Goal: Book appointment/travel/reservation

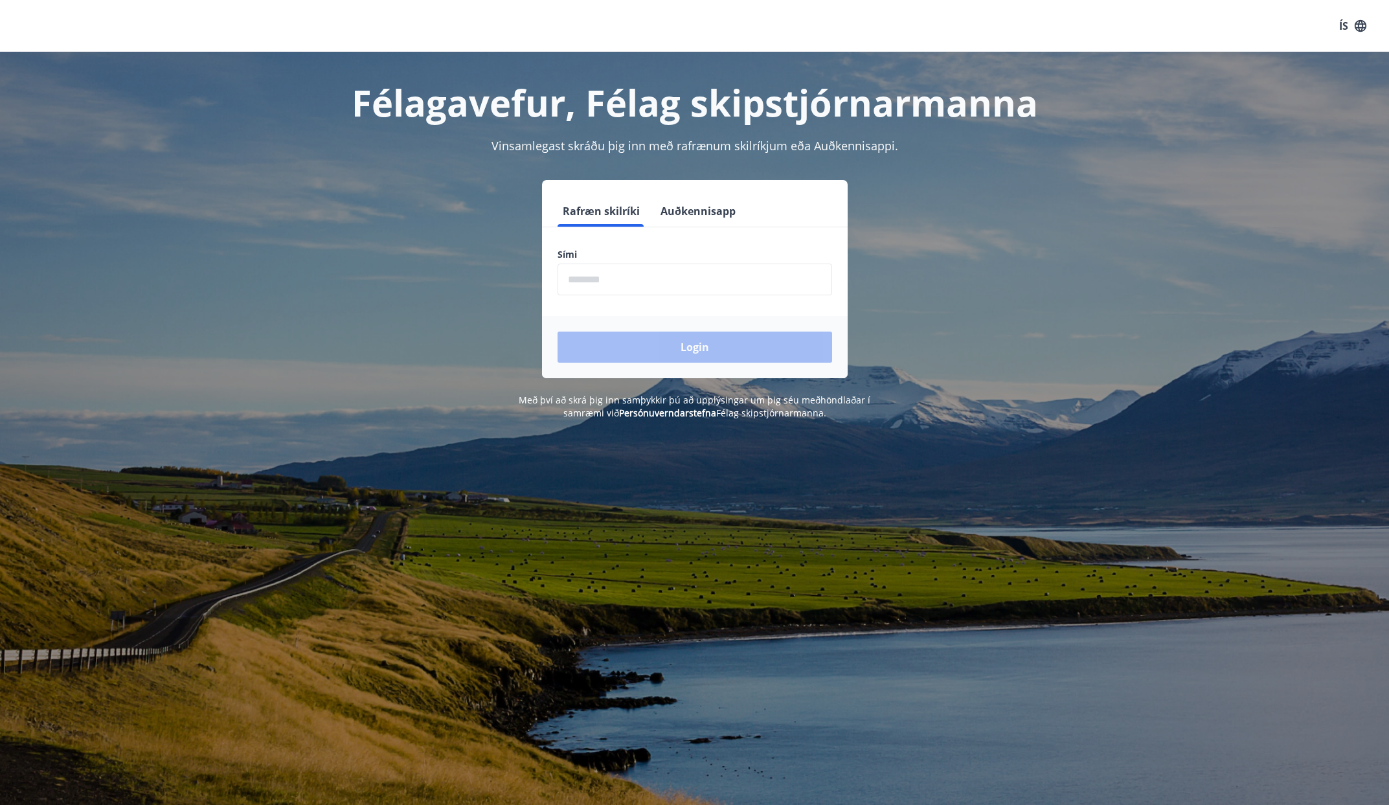
click at [632, 288] on input "phone" at bounding box center [695, 280] width 275 height 32
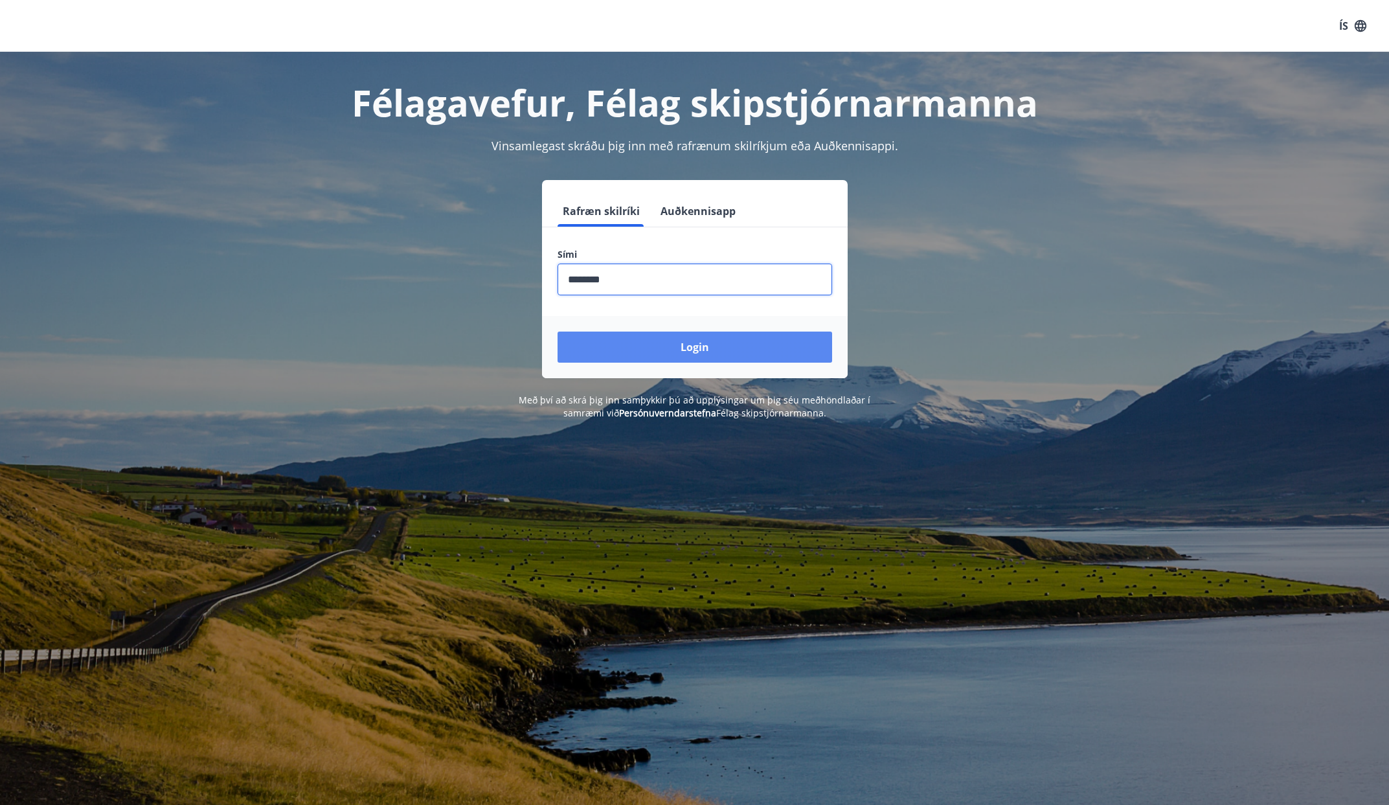
type input "********"
click at [713, 341] on button "Login" at bounding box center [695, 347] width 275 height 31
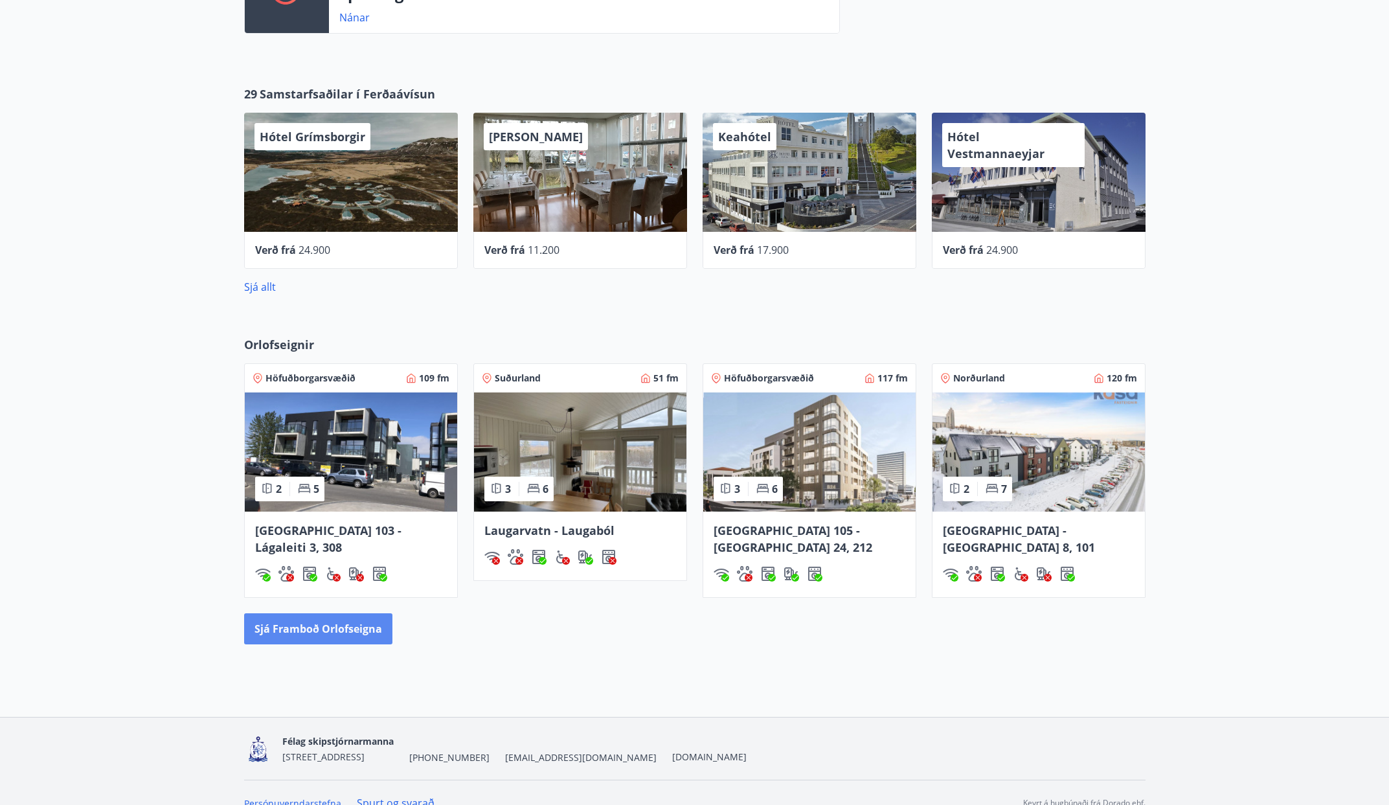
scroll to position [699, 0]
click at [343, 613] on button "Sjá framboð orlofseigna" at bounding box center [318, 628] width 148 height 31
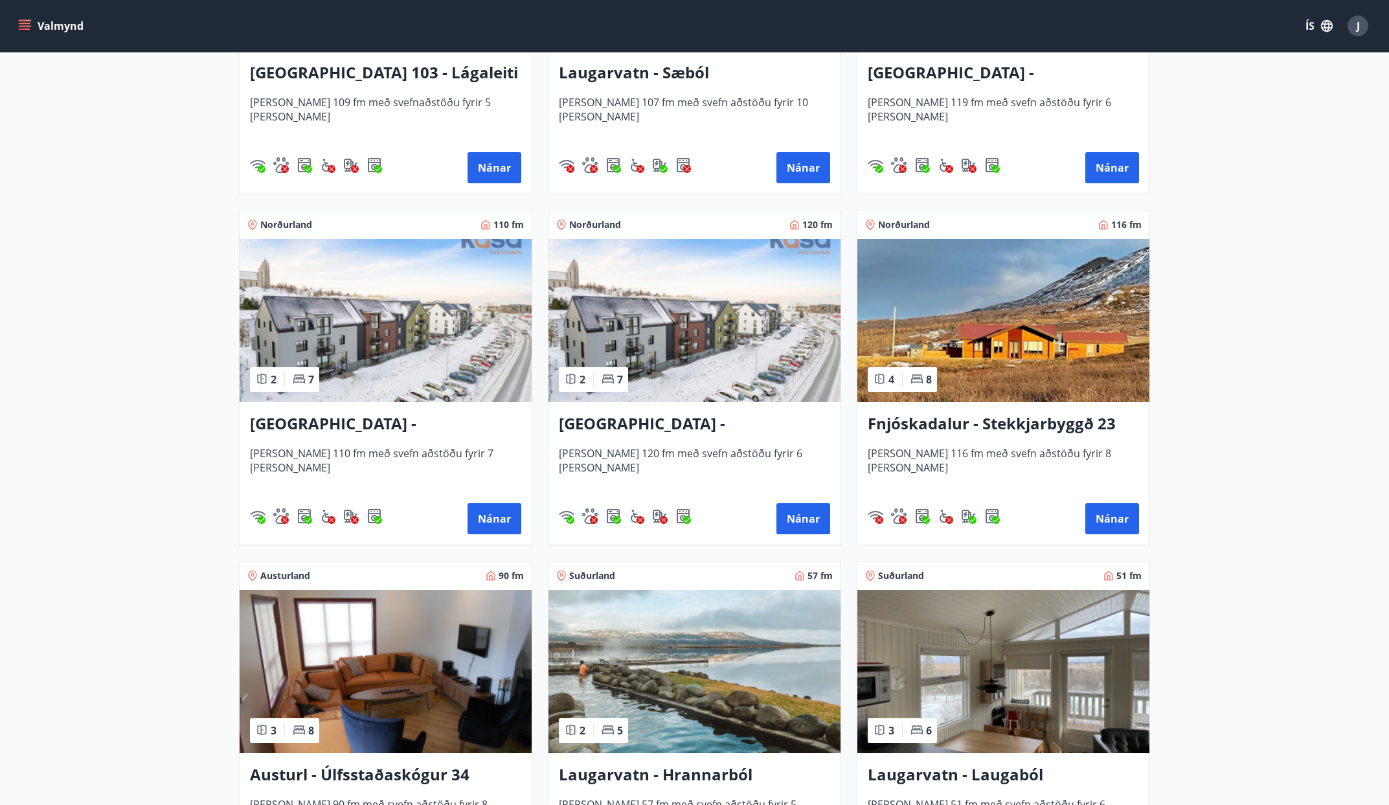
scroll to position [1496, 0]
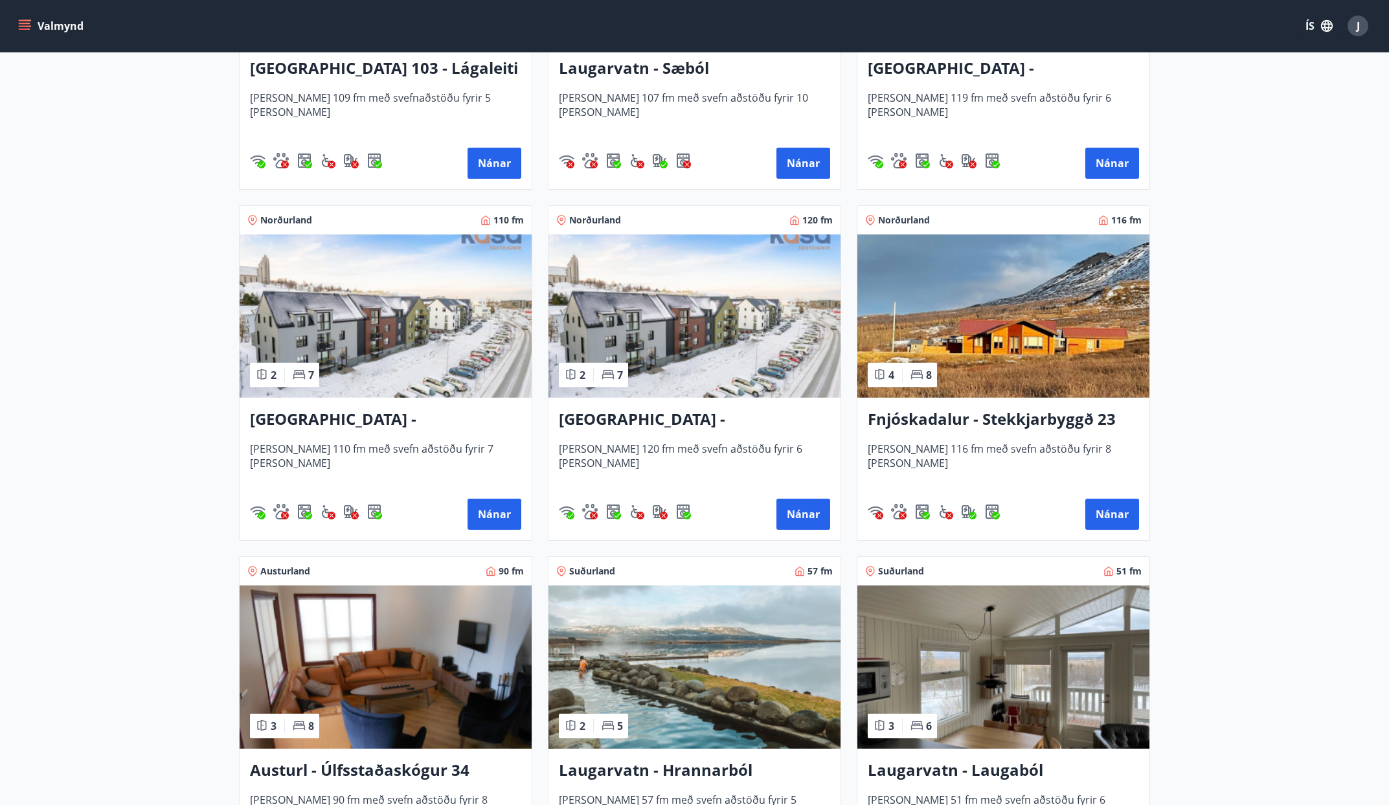
click at [977, 425] on h3 "Fnjóskadalur - Stekkjarbyggð 23" at bounding box center [1003, 419] width 271 height 23
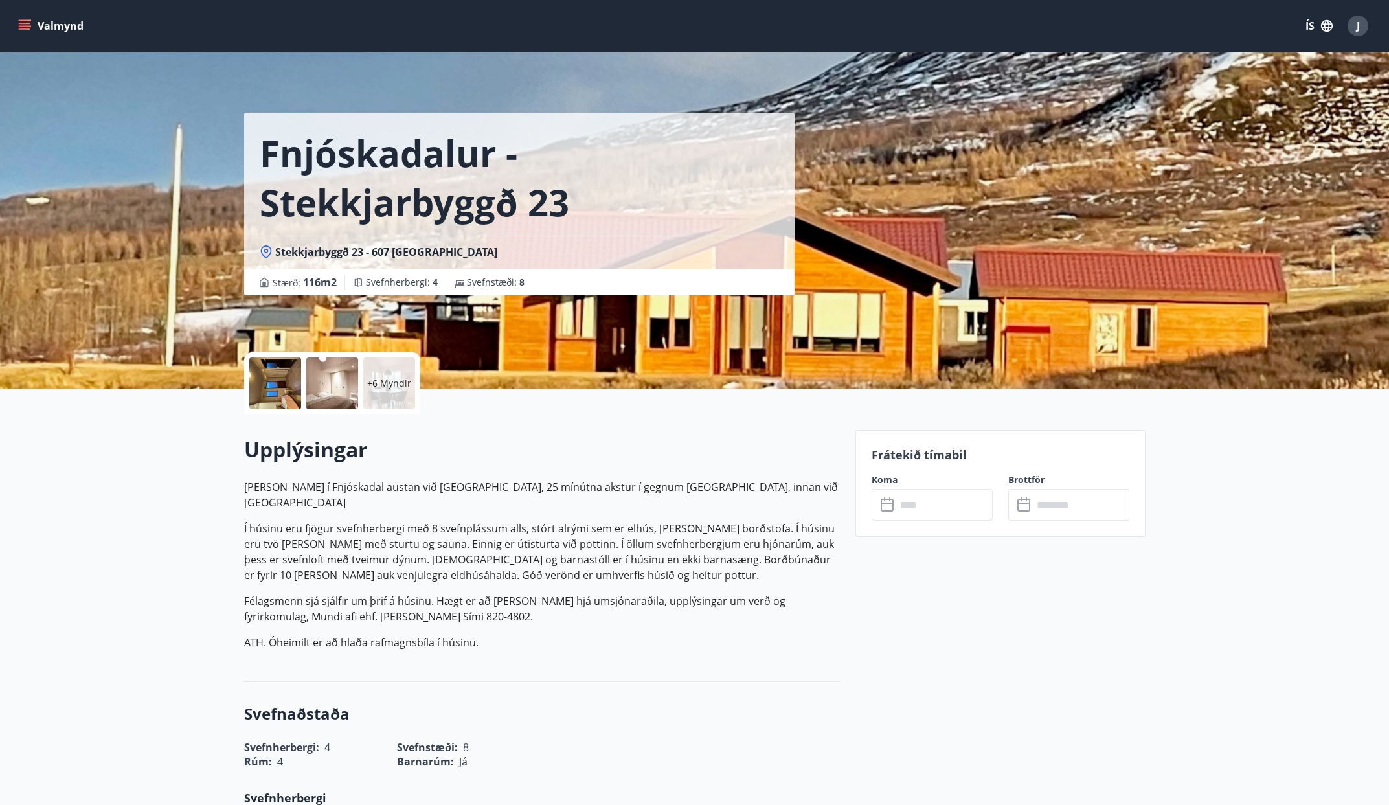
click at [277, 382] on div at bounding box center [275, 383] width 52 height 52
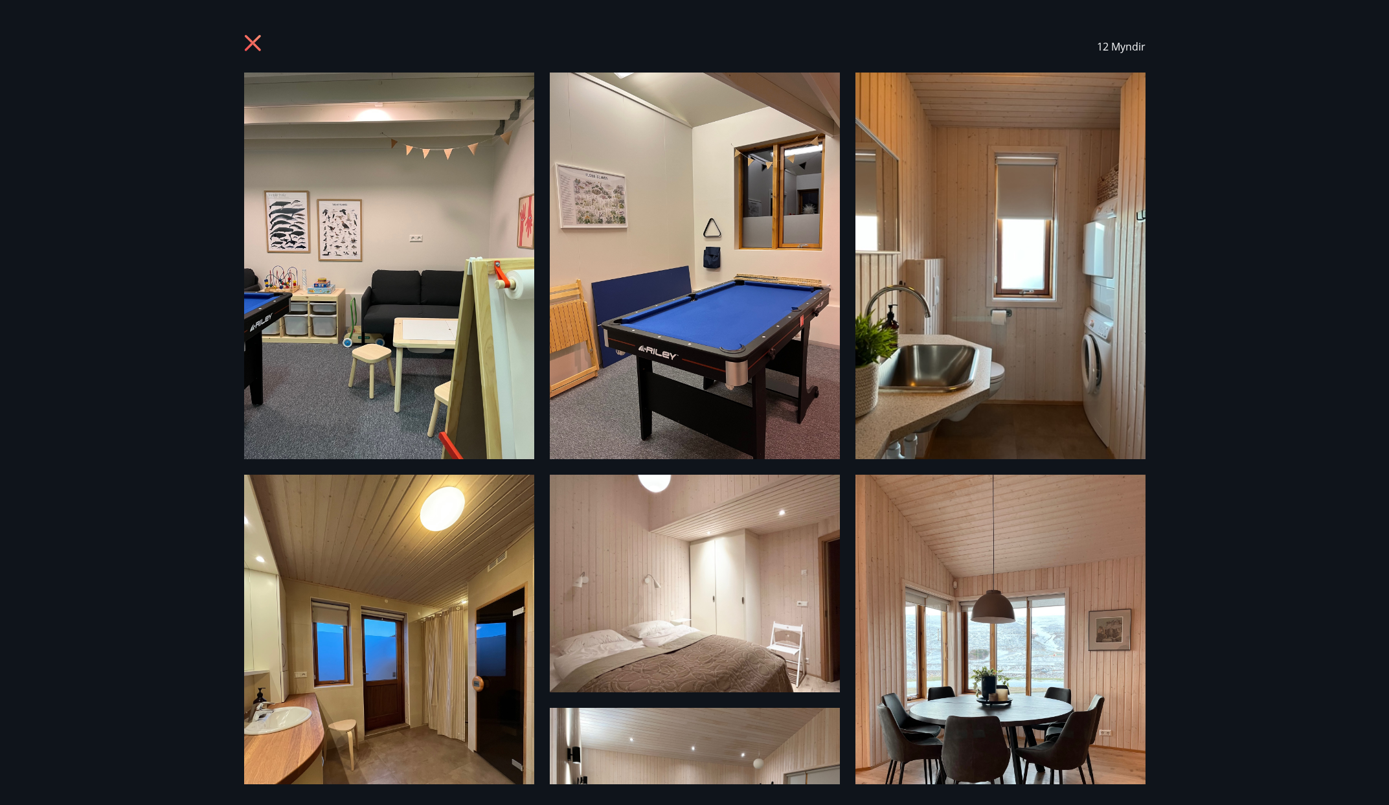
click at [245, 45] on icon at bounding box center [254, 44] width 21 height 21
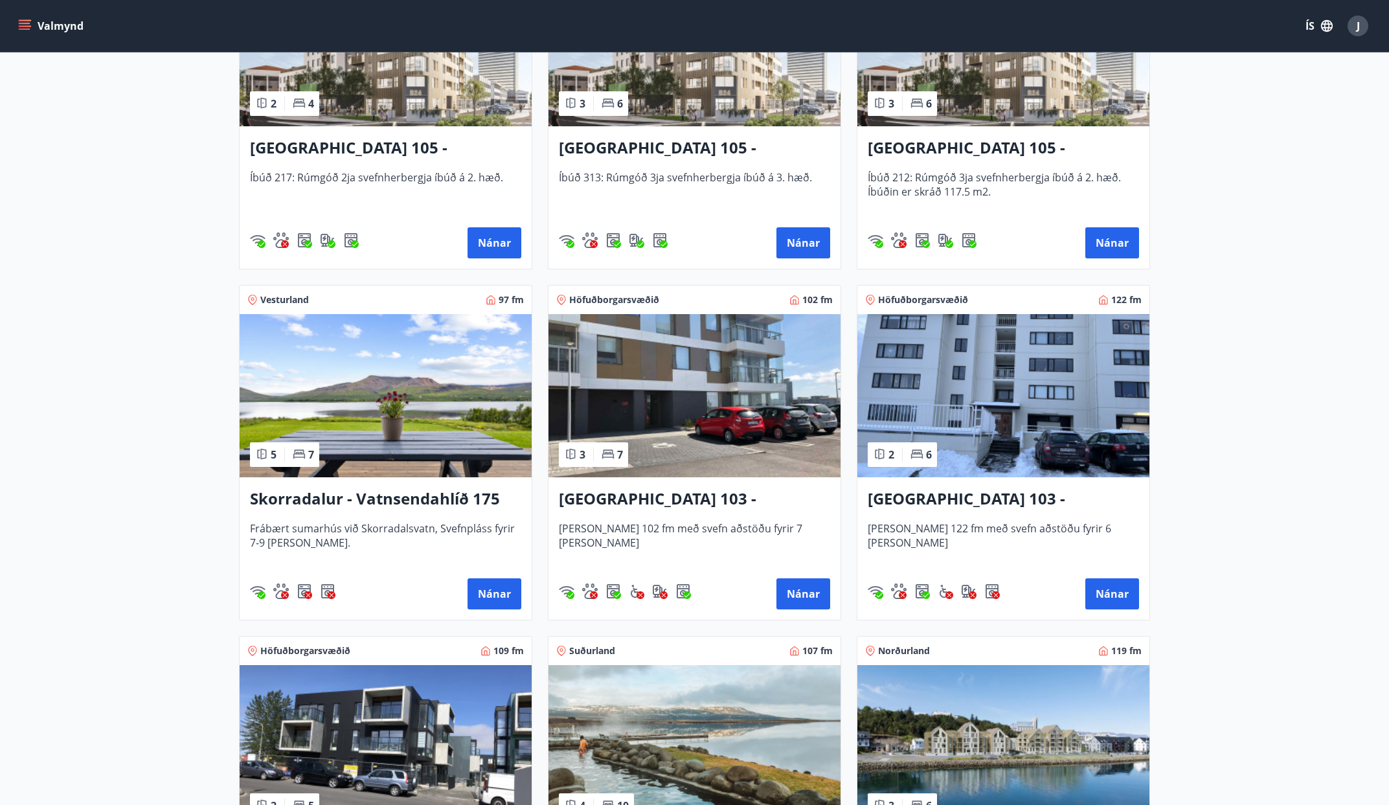
scroll to position [712, 0]
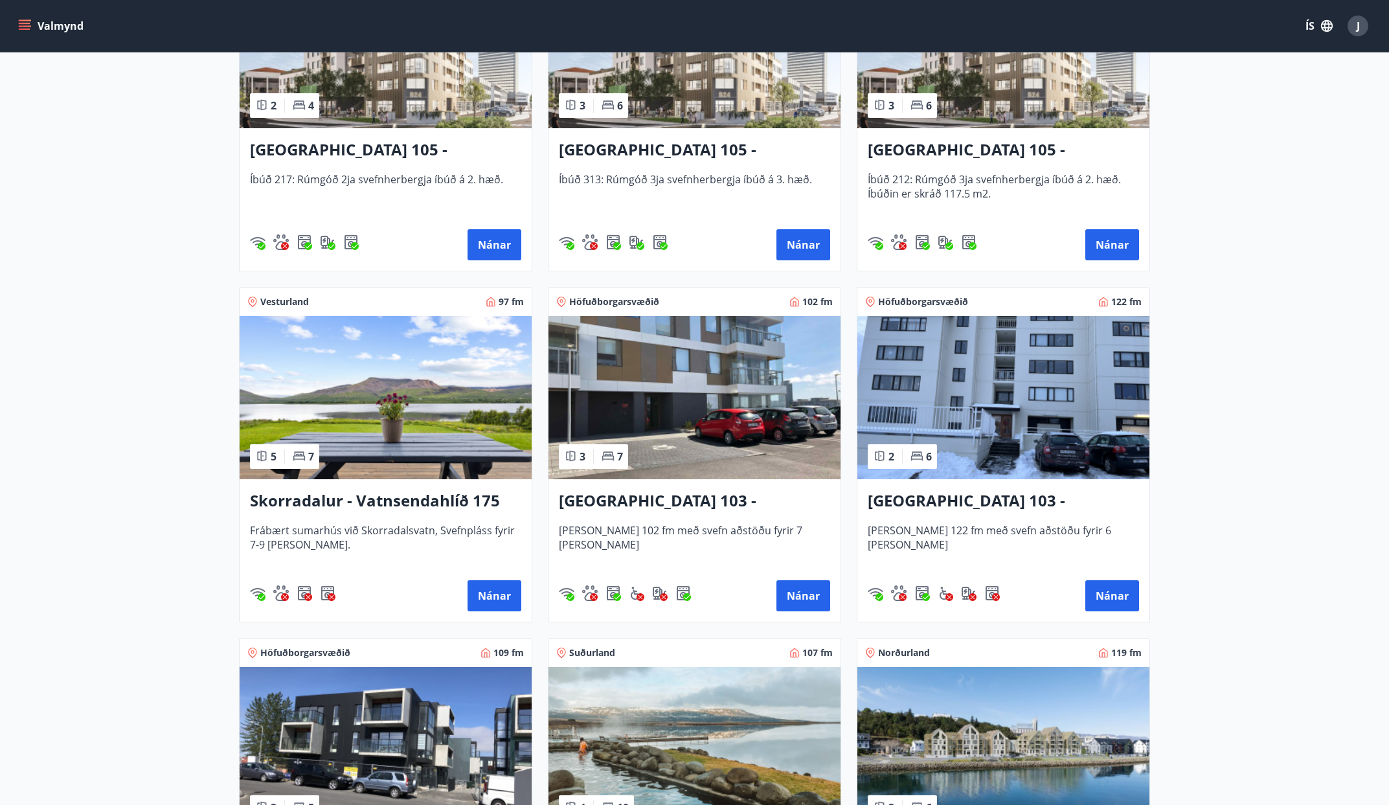
click at [363, 503] on h3 "Skorradalur - Vatnsendahlíð 175" at bounding box center [385, 501] width 271 height 23
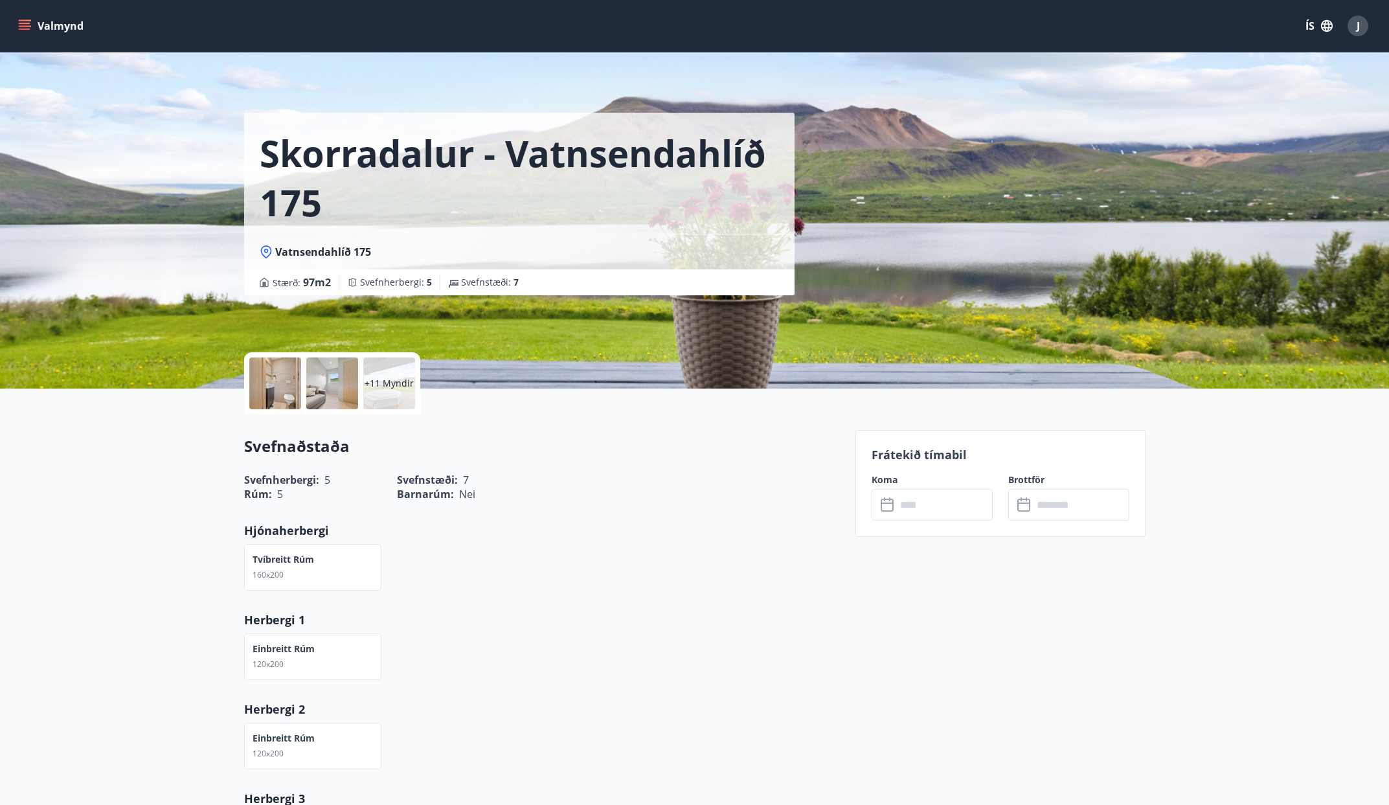
click at [1363, 27] on div "J" at bounding box center [1358, 26] width 21 height 21
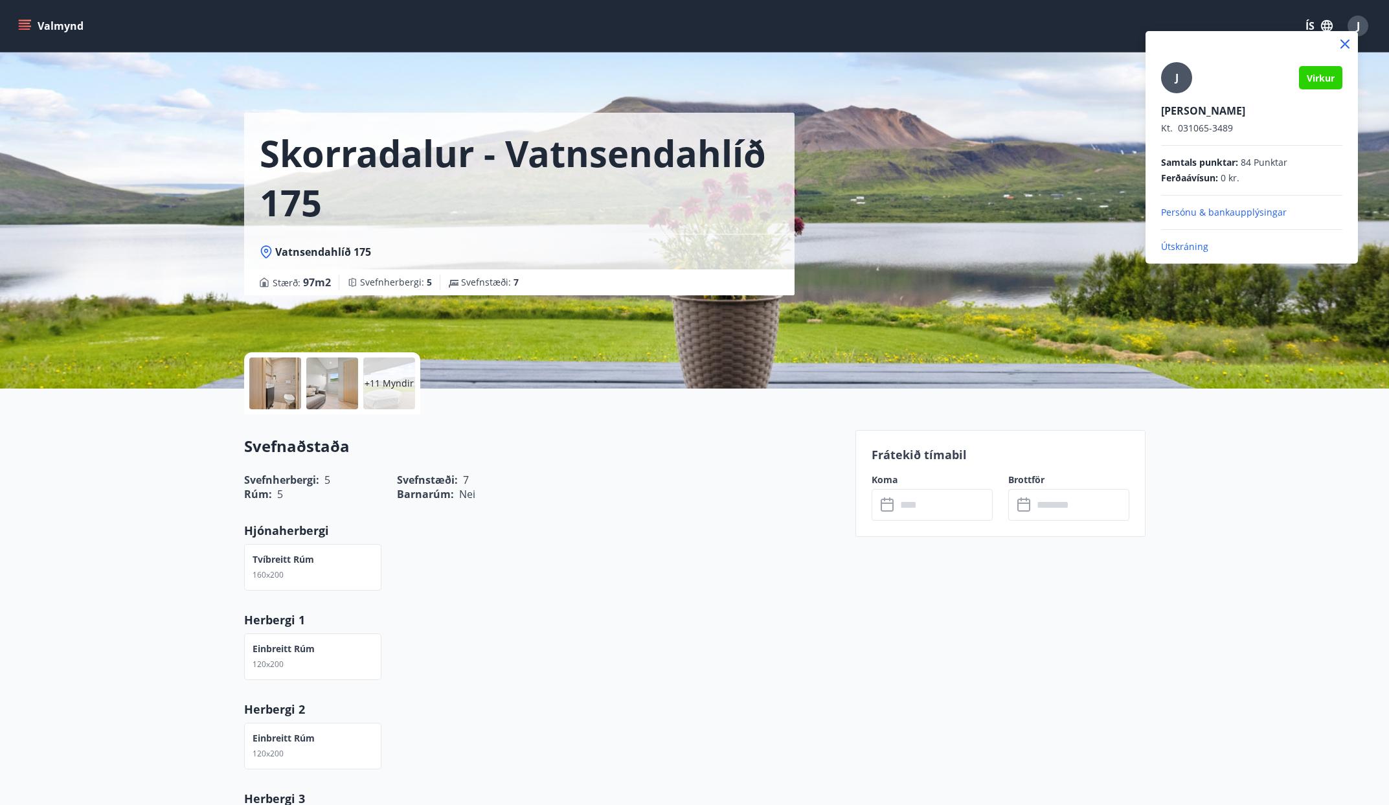
click at [1181, 245] on p "Útskráning" at bounding box center [1251, 246] width 181 height 13
